Goal: Task Accomplishment & Management: Manage account settings

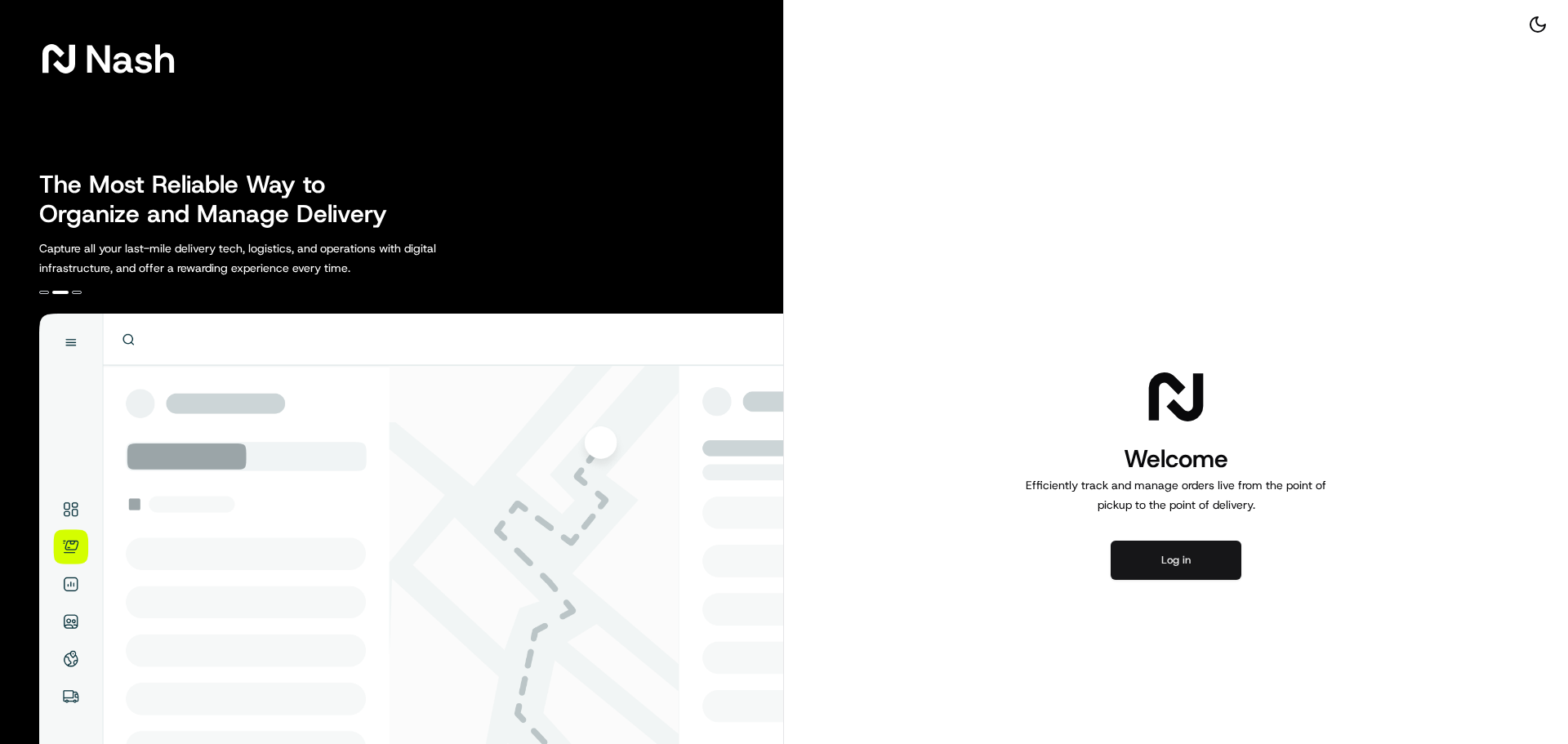
click at [1198, 553] on button "Log in" at bounding box center [1176, 560] width 131 height 40
